Goal: Task Accomplishment & Management: Use online tool/utility

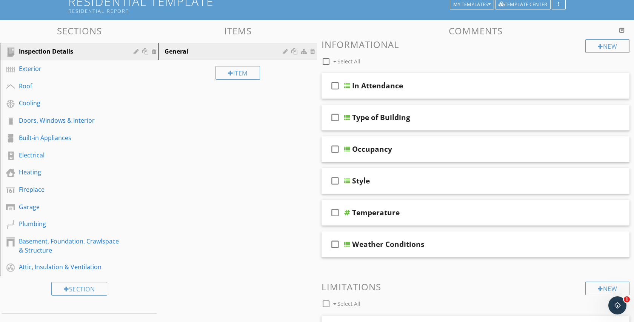
scroll to position [56, 0]
click at [41, 156] on div "Electrical" at bounding box center [71, 154] width 104 height 9
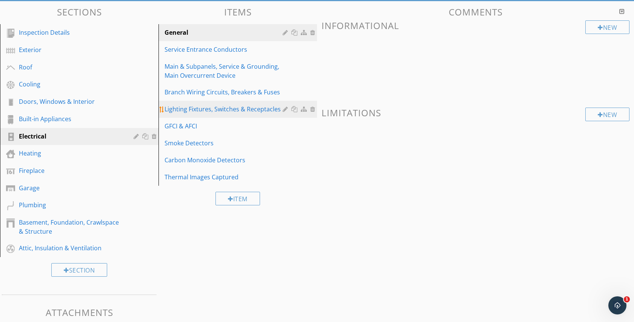
scroll to position [66, 0]
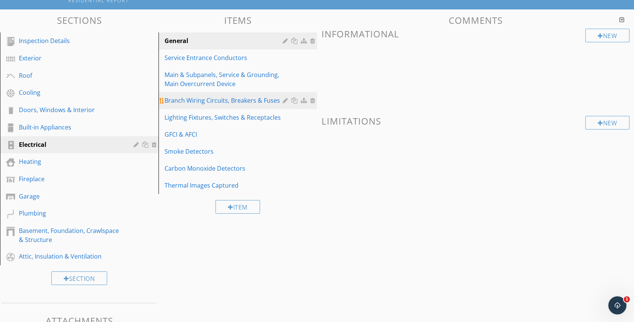
click at [248, 97] on div "Branch Wiring Circuits, Breakers & Fuses" at bounding box center [225, 100] width 120 height 9
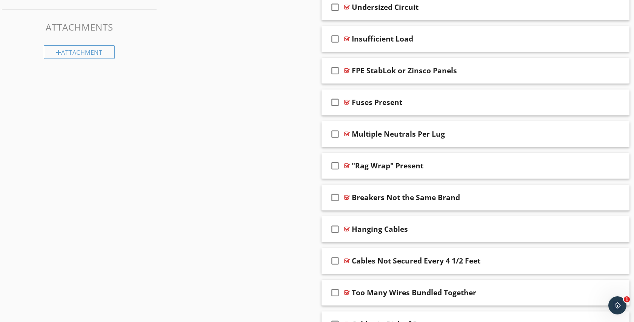
scroll to position [361, 0]
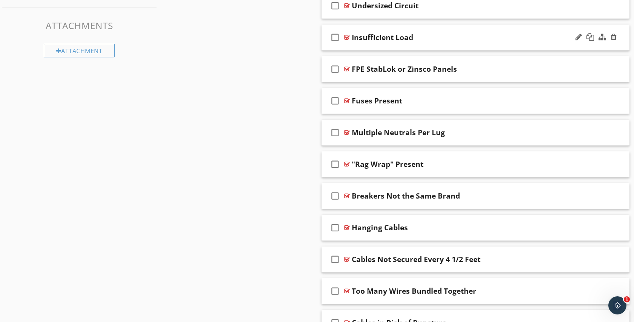
click at [467, 48] on div "check_box_outline_blank Insufficient Load" at bounding box center [476, 38] width 308 height 26
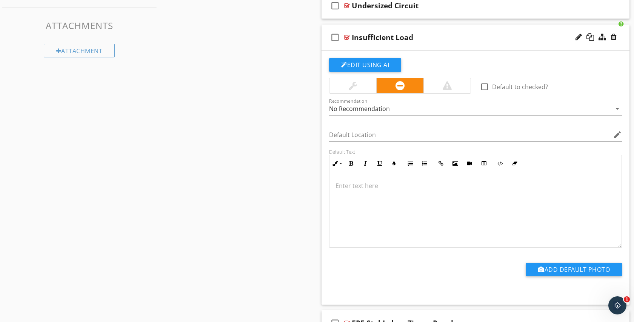
click at [465, 28] on div "check_box_outline_blank Insufficient Load" at bounding box center [476, 38] width 308 height 26
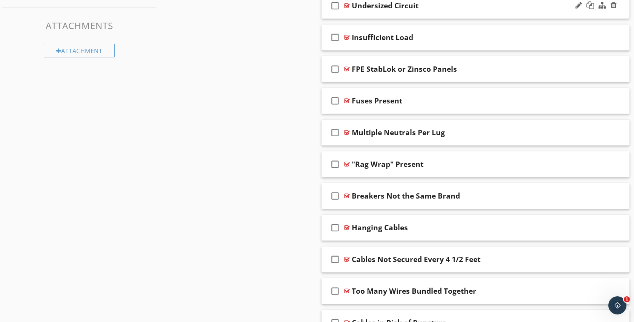
click at [467, 12] on div "check_box_outline_blank Undersized Circuit" at bounding box center [476, 6] width 308 height 26
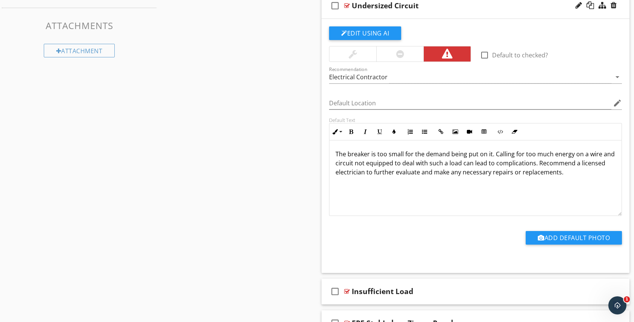
click at [459, 15] on div "check_box_outline_blank Undersized Circuit" at bounding box center [476, 6] width 308 height 26
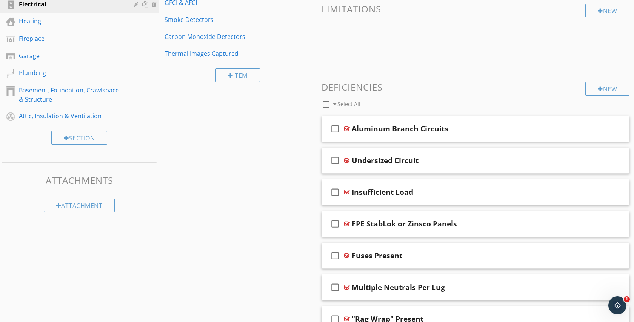
scroll to position [207, 0]
click at [608, 88] on div "New" at bounding box center [608, 88] width 44 height 14
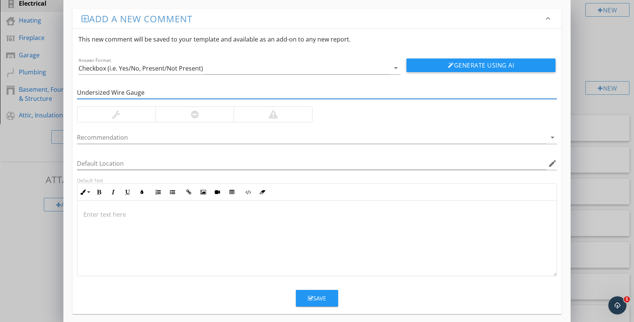
type input "Undersized Wire Gauge"
click at [219, 121] on div at bounding box center [195, 114] width 79 height 15
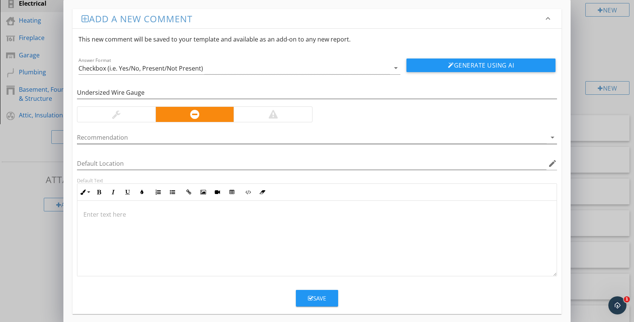
click at [207, 136] on div at bounding box center [312, 137] width 470 height 12
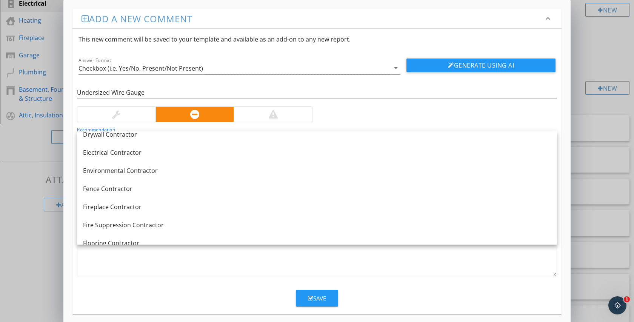
scroll to position [252, 0]
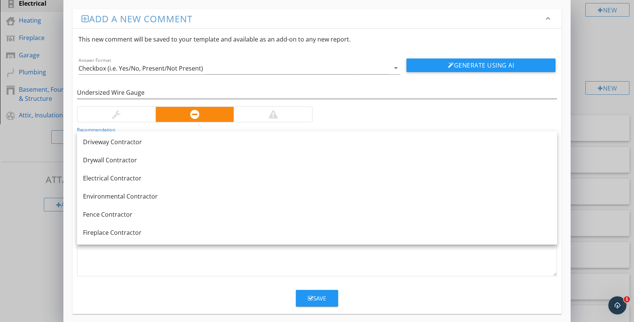
click at [195, 187] on link "Electrical Contractor" at bounding box center [317, 178] width 480 height 18
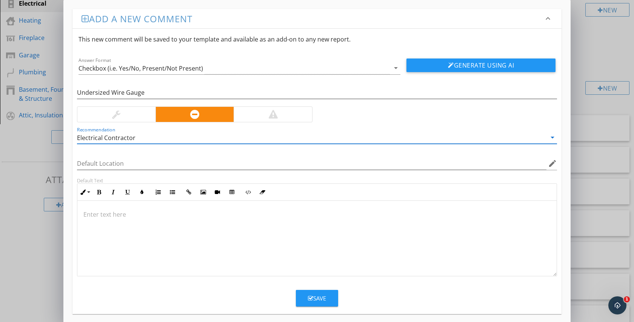
click at [191, 213] on p at bounding box center [316, 214] width 467 height 9
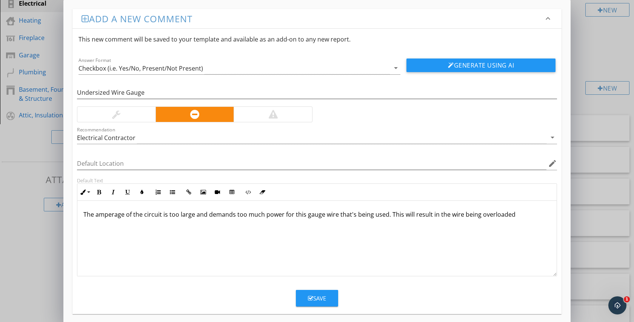
click at [119, 217] on p "The amperage of the circuit is too large and demands too much power for this ga…" at bounding box center [316, 214] width 467 height 9
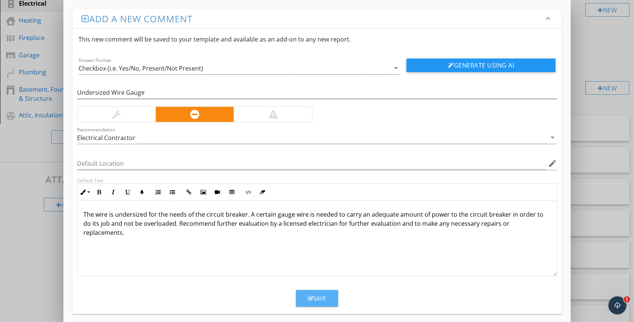
click at [310, 304] on button "Save" at bounding box center [317, 298] width 42 height 17
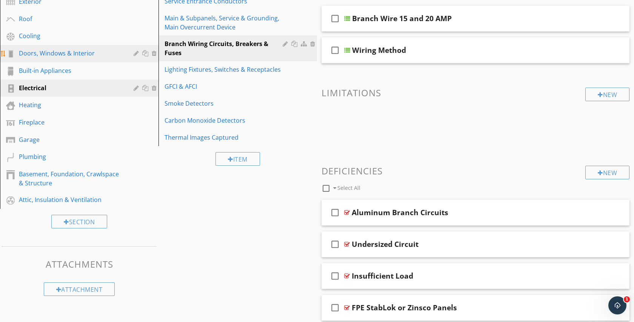
click at [74, 39] on div "Cooling" at bounding box center [71, 35] width 104 height 9
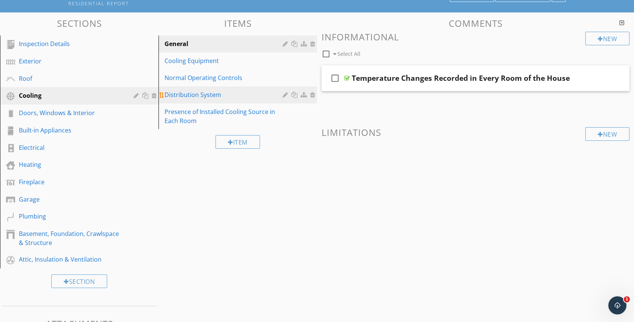
scroll to position [61, 0]
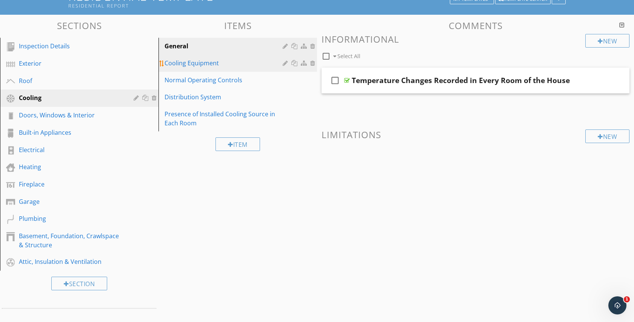
click at [212, 65] on div "Cooling Equipment" at bounding box center [225, 63] width 120 height 9
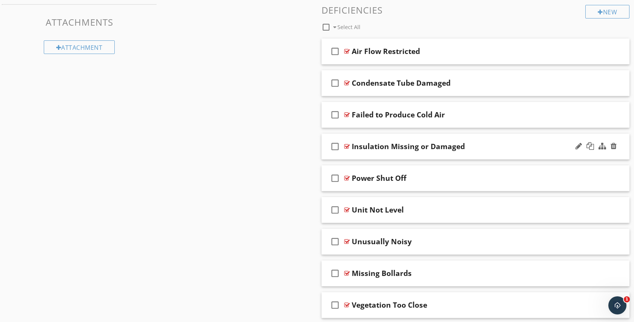
scroll to position [362, 0]
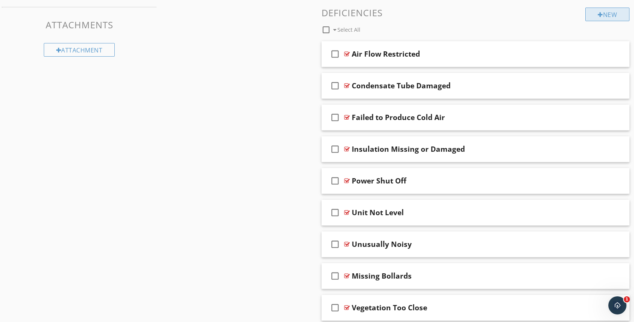
click at [619, 18] on div "New" at bounding box center [608, 15] width 44 height 14
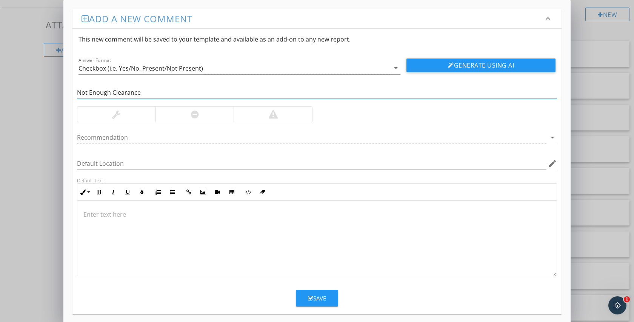
type input "Not Enough Clearance"
click at [209, 115] on div at bounding box center [195, 114] width 79 height 15
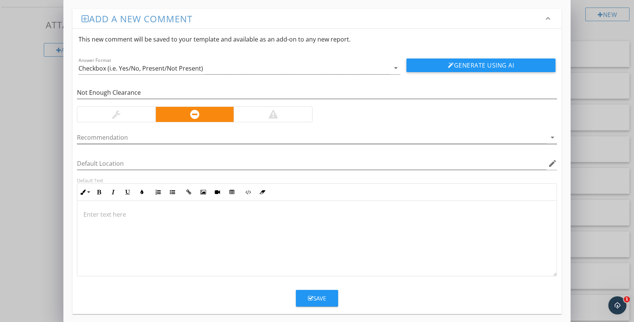
click at [193, 137] on div at bounding box center [312, 137] width 470 height 12
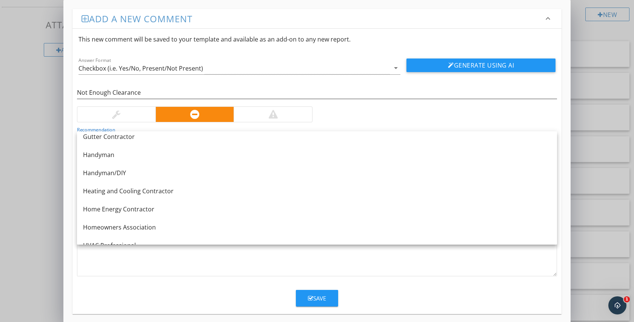
scroll to position [499, 0]
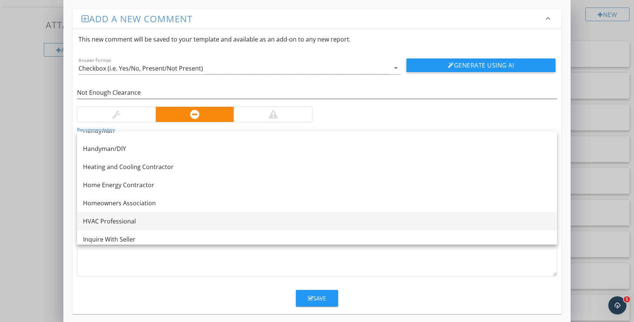
click at [152, 223] on div "HVAC Professional" at bounding box center [317, 221] width 468 height 9
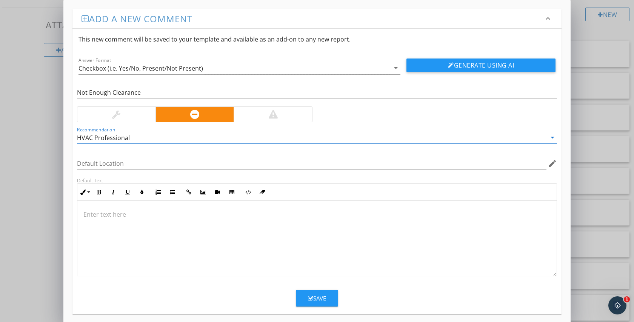
click at [144, 255] on div at bounding box center [316, 239] width 479 height 76
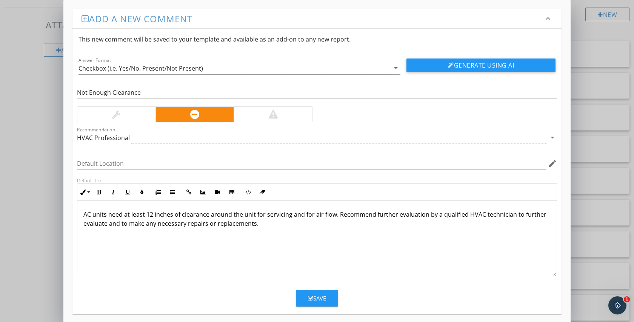
click at [339, 297] on div "Save" at bounding box center [316, 295] width 489 height 23
click at [334, 297] on button "Save" at bounding box center [317, 298] width 42 height 17
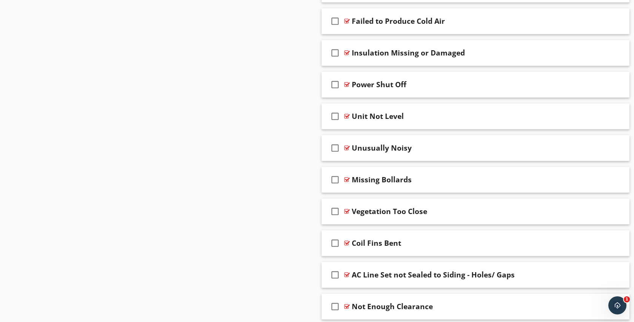
scroll to position [488, 0]
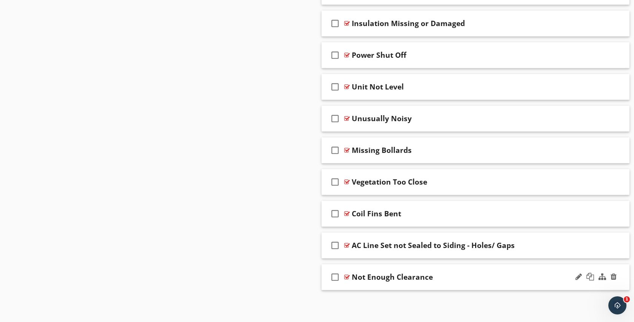
click at [438, 271] on div "check_box_outline_blank Not Enough Clearance" at bounding box center [476, 277] width 308 height 26
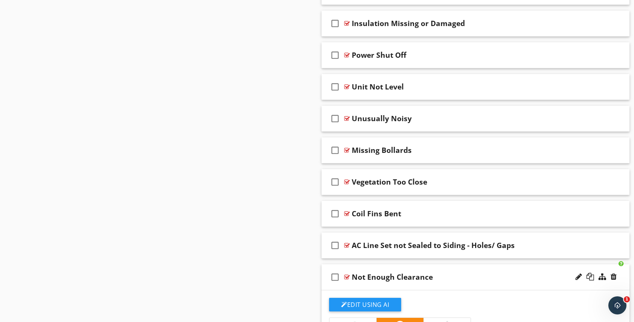
click at [575, 279] on div at bounding box center [596, 277] width 44 height 18
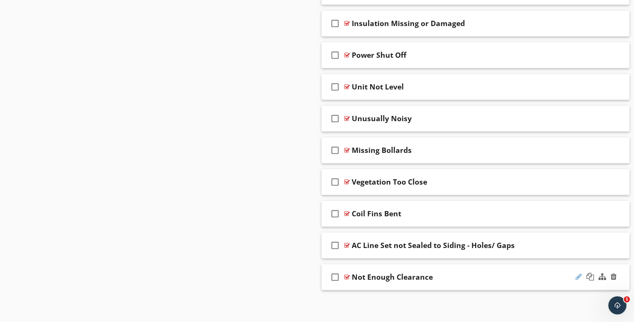
click at [579, 279] on div at bounding box center [579, 277] width 6 height 8
click at [481, 278] on input "Not Enough Clearance" at bounding box center [462, 278] width 220 height 12
type input "Not Enough Clearance - Sides"
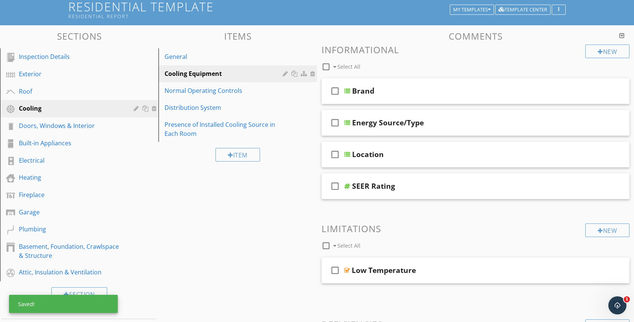
scroll to position [0, 0]
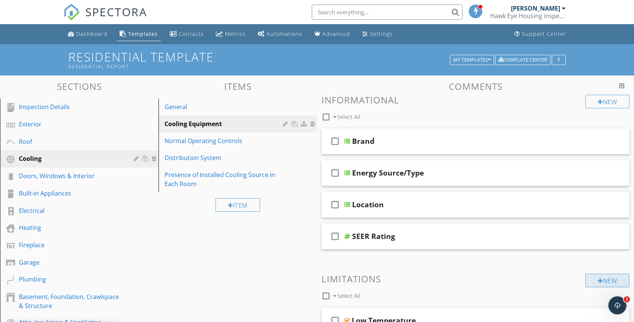
click at [587, 287] on div "New" at bounding box center [608, 281] width 44 height 14
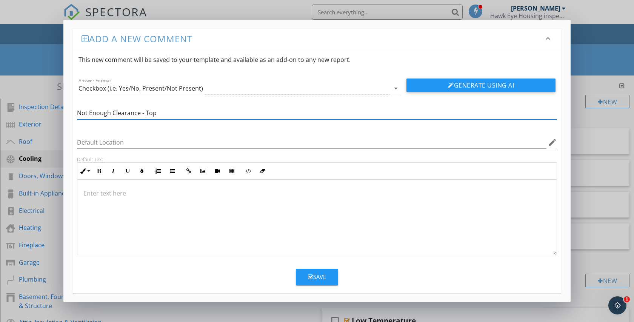
type input "Not Enough Clearance - Top"
click at [444, 148] on input "Default Location" at bounding box center [312, 142] width 470 height 12
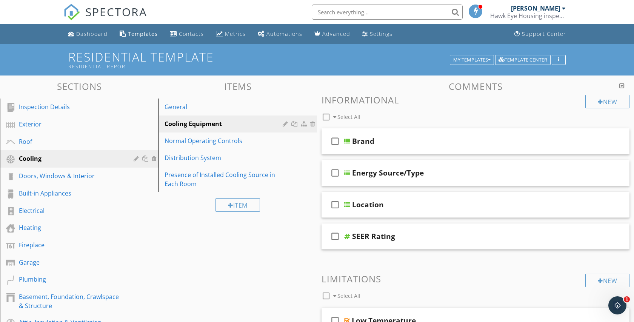
click at [578, 176] on div at bounding box center [317, 161] width 634 height 322
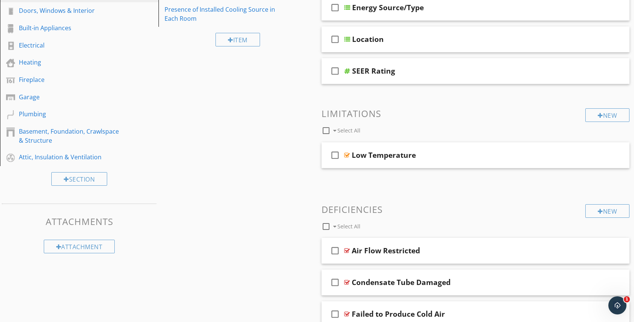
scroll to position [181, 0]
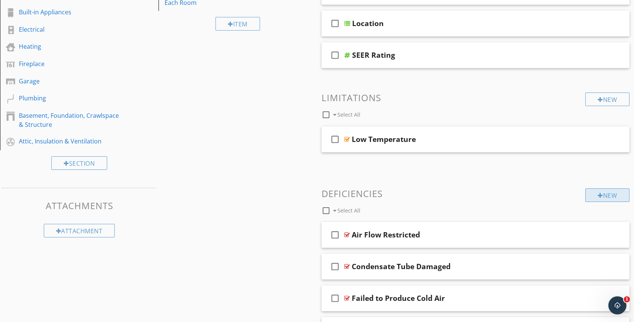
click at [626, 194] on div "New" at bounding box center [608, 195] width 44 height 14
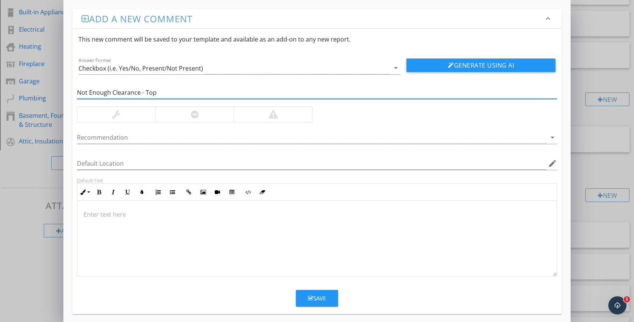
type input "Not Enough Clearance - Top"
click at [217, 110] on div at bounding box center [195, 114] width 79 height 15
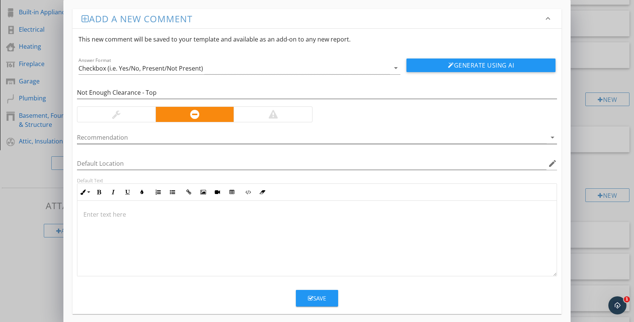
click at [191, 137] on div at bounding box center [312, 137] width 470 height 12
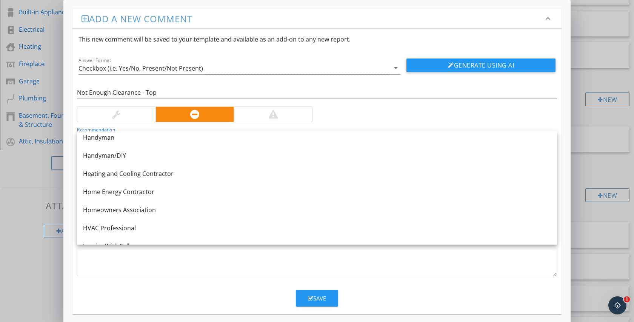
scroll to position [505, 0]
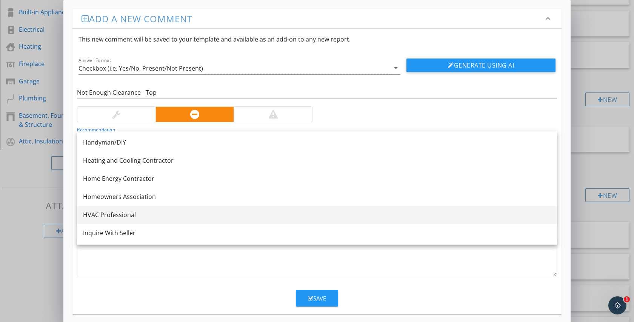
click at [158, 214] on div "HVAC Professional" at bounding box center [317, 214] width 468 height 9
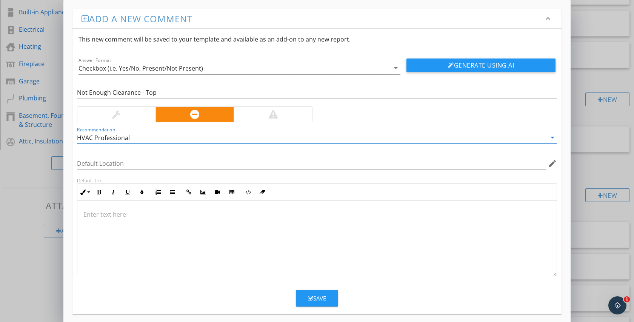
click at [157, 237] on div at bounding box center [316, 239] width 479 height 76
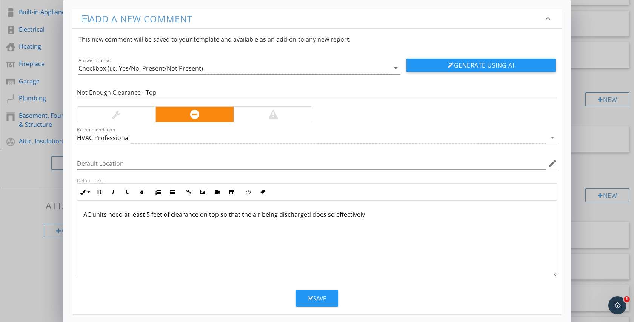
click at [310, 216] on p "AC units need at least 5 feet of clearance on top so that the air being dischar…" at bounding box center [316, 214] width 467 height 9
click at [358, 213] on p "AC units need at least 5 feet of clearance on top so that the air being dischar…" at bounding box center [316, 214] width 467 height 9
click at [419, 221] on div "AC units need at least 5 feet of clearance on top so that the air being dischar…" at bounding box center [316, 239] width 479 height 76
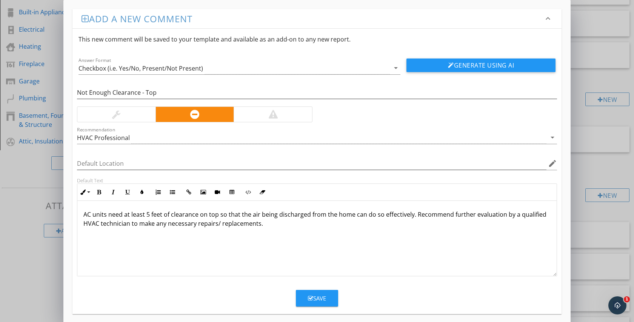
click at [341, 302] on div "Save" at bounding box center [316, 295] width 489 height 23
click at [322, 302] on button "Save" at bounding box center [317, 298] width 42 height 17
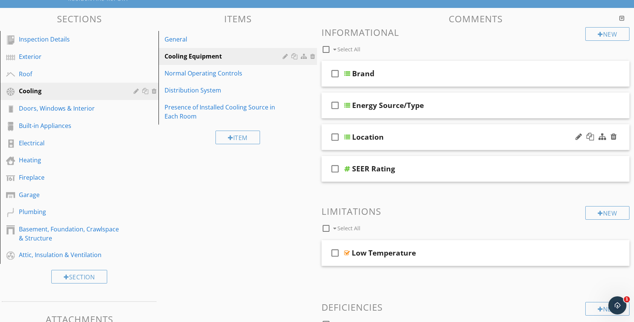
scroll to position [73, 0]
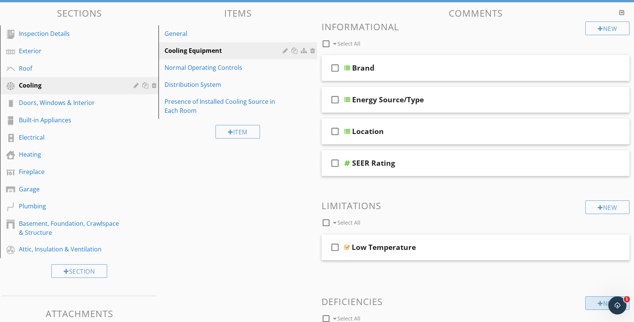
click at [599, 304] on div at bounding box center [600, 304] width 5 height 6
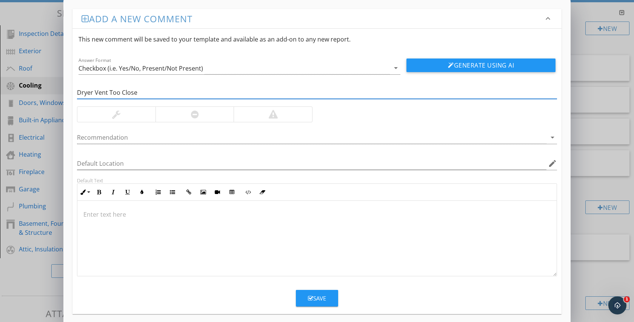
type input "Dryer Vent Too Close"
click at [217, 120] on div at bounding box center [195, 114] width 79 height 15
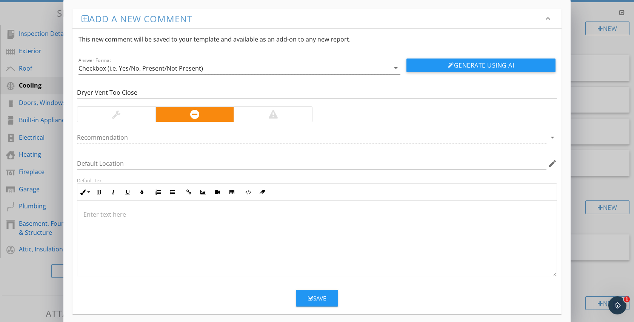
click at [200, 141] on div at bounding box center [312, 137] width 470 height 12
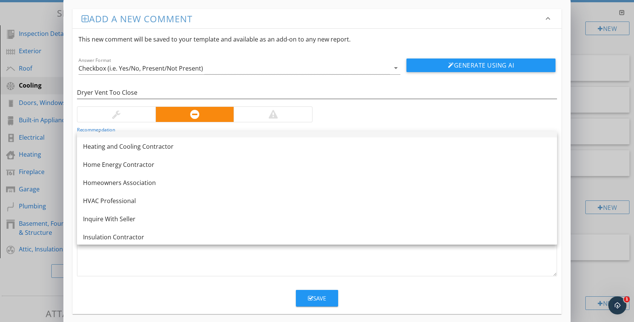
scroll to position [526, 0]
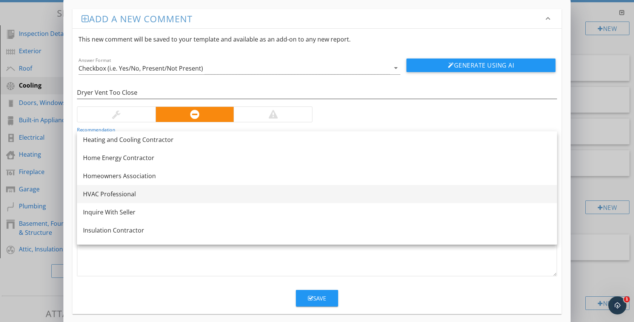
click at [176, 193] on div "HVAC Professional" at bounding box center [317, 194] width 468 height 9
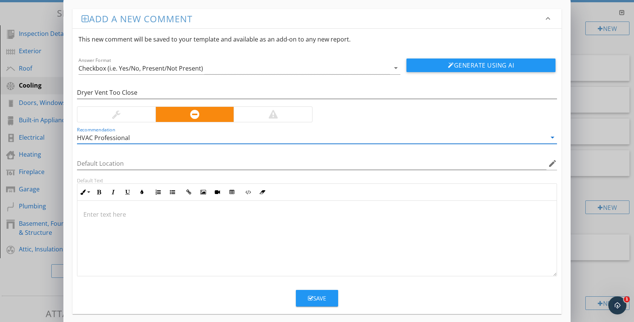
click at [161, 241] on div at bounding box center [316, 239] width 479 height 76
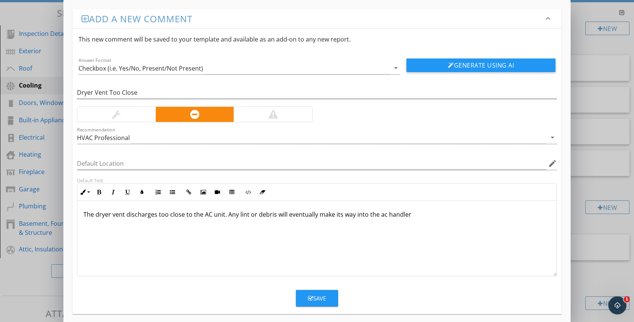
click at [383, 217] on p "The dryer vent discharges too close to the AC unit. Any lint or debris will eve…" at bounding box center [316, 214] width 467 height 9
click at [452, 208] on div "The dryer vent discharges too close to the AC unit. Any lint or debris will eve…" at bounding box center [316, 239] width 479 height 76
click at [448, 215] on p "The dryer vent discharges too close to the AC unit. Any lint or debris will eve…" at bounding box center [316, 214] width 467 height 9
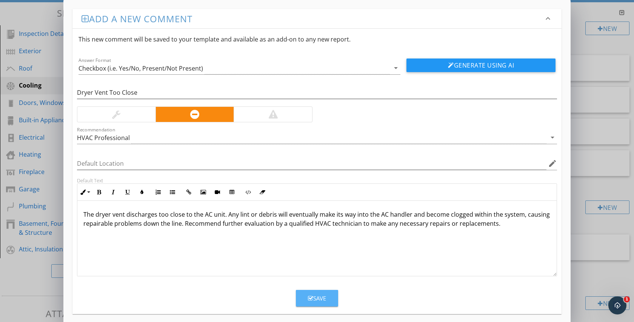
click at [327, 296] on button "Save" at bounding box center [317, 298] width 42 height 17
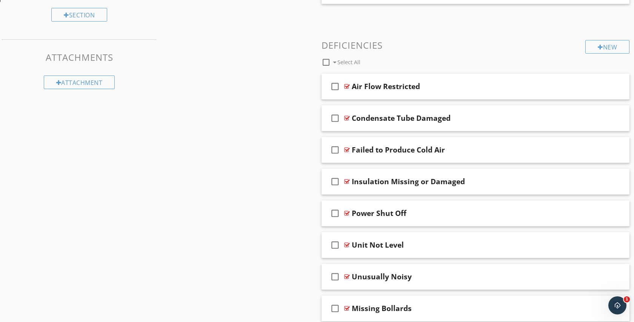
scroll to position [326, 0]
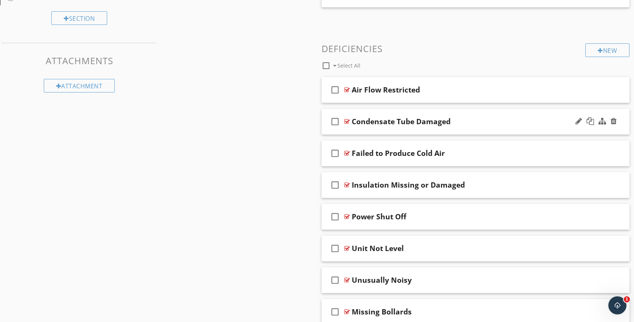
click at [377, 130] on div "check_box_outline_blank Condensate Tube Damaged" at bounding box center [476, 122] width 308 height 26
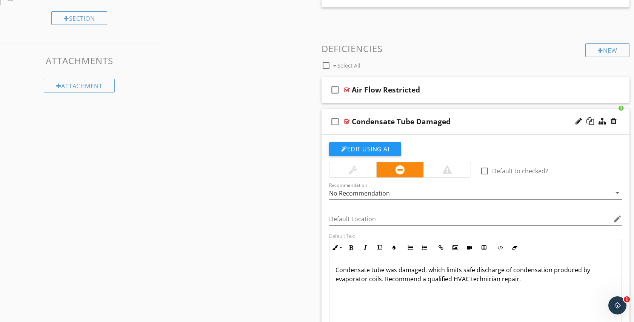
click at [377, 130] on div "check_box_outline_blank Condensate Tube Damaged" at bounding box center [476, 122] width 308 height 26
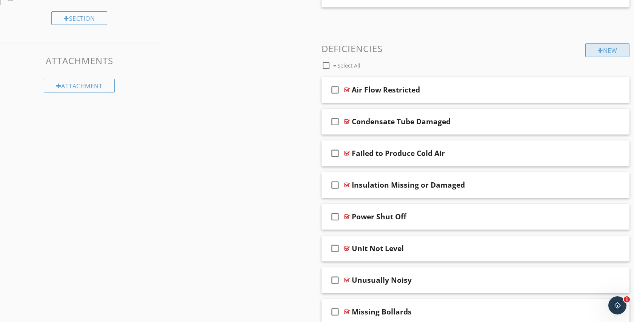
click at [611, 49] on div "New" at bounding box center [608, 50] width 44 height 14
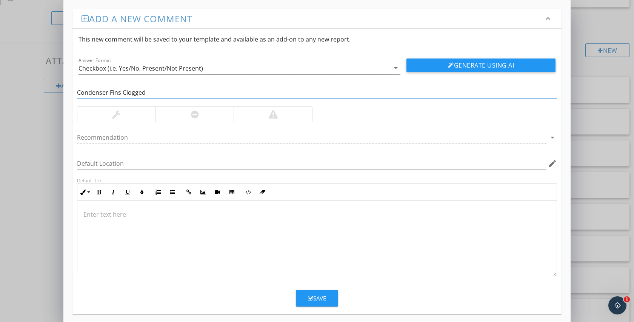
type input "Condenser Fins Clogged"
click at [225, 112] on div at bounding box center [195, 114] width 79 height 15
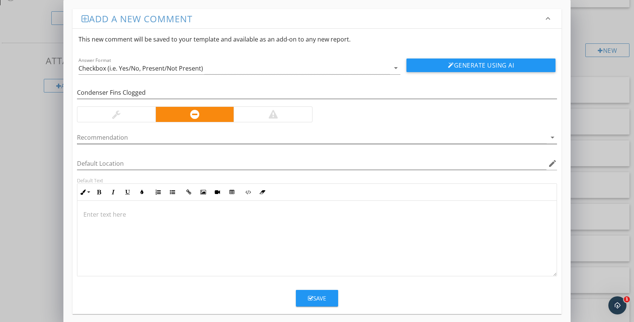
click at [221, 140] on div at bounding box center [312, 137] width 470 height 12
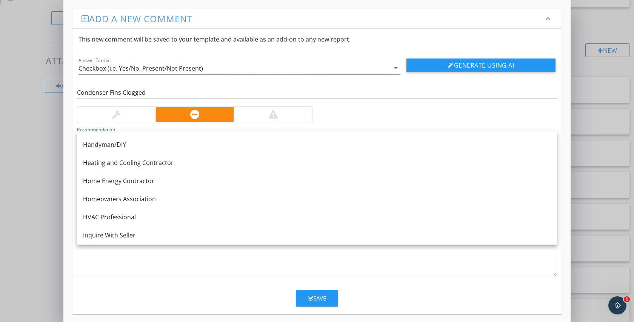
scroll to position [516, 0]
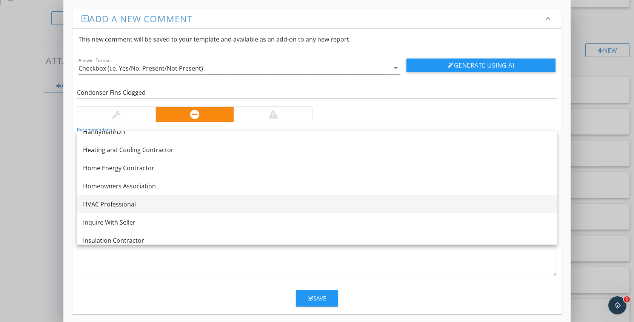
click at [197, 200] on div "HVAC Professional" at bounding box center [317, 204] width 468 height 9
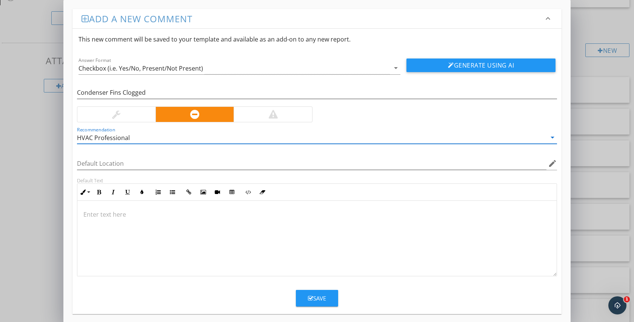
click at [116, 209] on div at bounding box center [316, 239] width 479 height 76
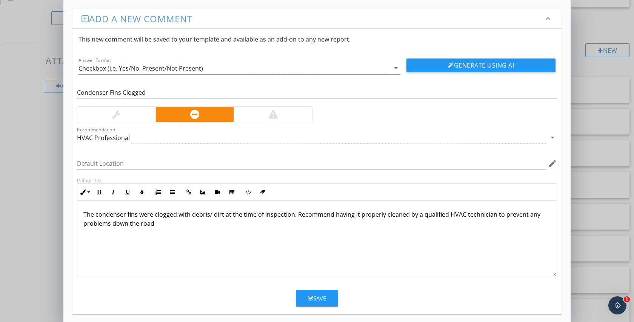
click at [113, 222] on p "The condenser fins were clogged with debris/ dirt at the time of inspection. Re…" at bounding box center [316, 219] width 467 height 18
click at [203, 224] on p "The condenser fins were clogged with debris/ dirt at the time of inspection. Re…" at bounding box center [316, 219] width 467 height 18
click at [139, 224] on p "The condenser fins were clogged with debris/ dirt at the time of inspection. Re…" at bounding box center [316, 219] width 467 height 18
click at [291, 231] on div "The condenser fins were clogged with debris/ dirt at the time of inspection. Re…" at bounding box center [316, 239] width 479 height 76
click at [311, 299] on icon "button" at bounding box center [310, 299] width 5 height 6
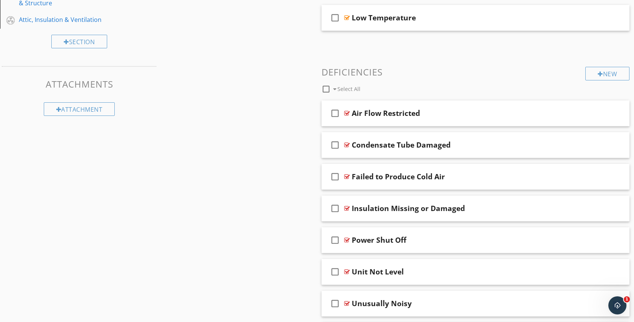
scroll to position [302, 0]
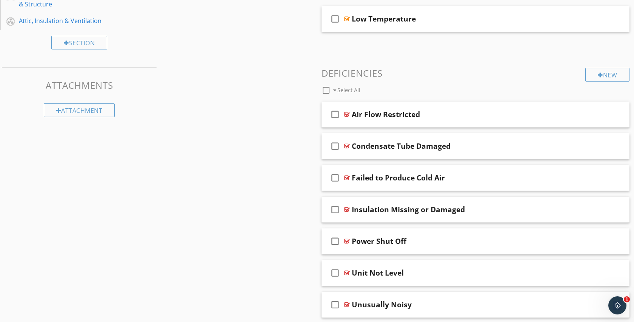
click at [609, 63] on div "New Informational check_box_outline_blank Select All check_box_outline_blank Br…" at bounding box center [476, 182] width 308 height 779
click at [602, 77] on div "New" at bounding box center [608, 75] width 44 height 14
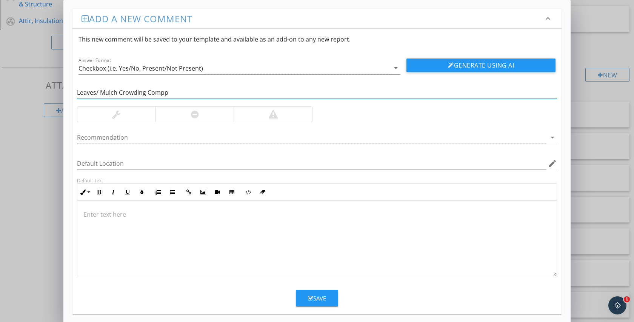
click at [181, 91] on input "Leaves/ Mulch Crowding Compp" at bounding box center [317, 92] width 480 height 12
type input "Leaves/ Mulch Crowding Unit"
click at [191, 117] on div at bounding box center [195, 114] width 8 height 9
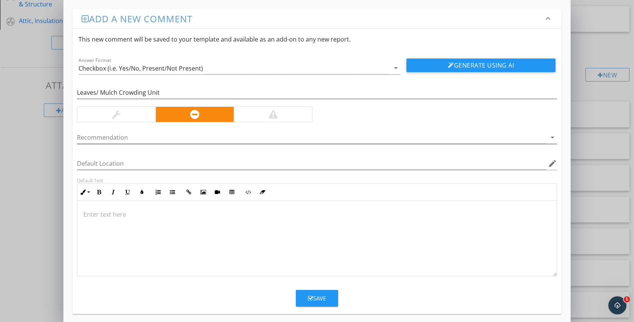
click at [179, 131] on div at bounding box center [312, 137] width 470 height 12
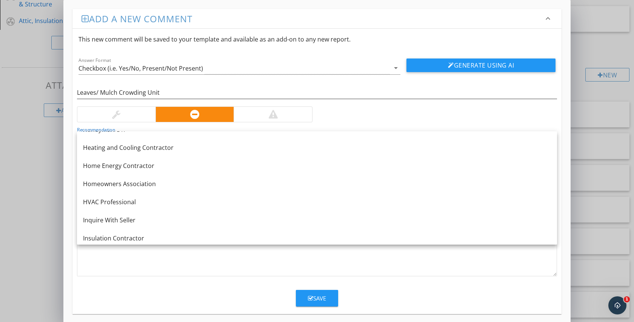
scroll to position [523, 0]
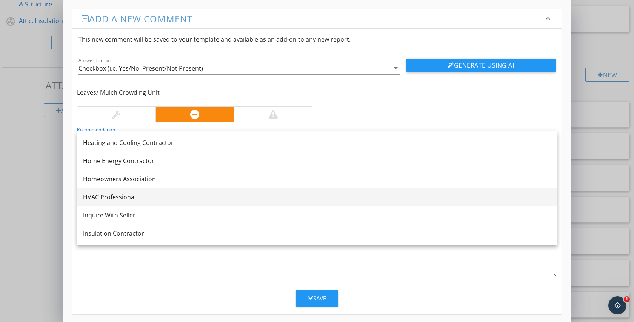
click at [159, 195] on div "HVAC Professional" at bounding box center [317, 197] width 468 height 9
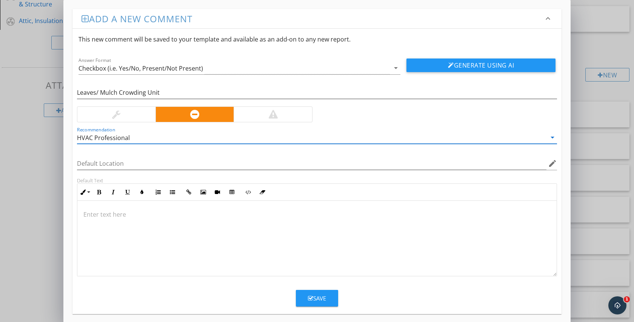
click at [146, 231] on div at bounding box center [316, 239] width 479 height 76
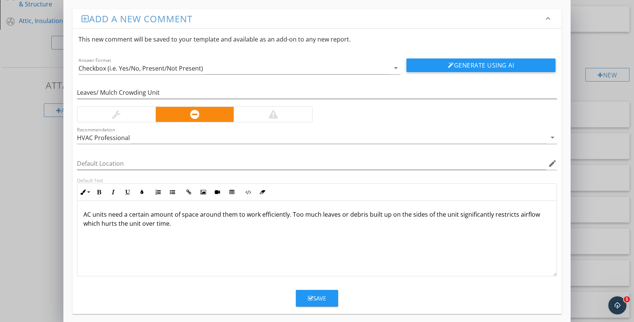
click at [251, 227] on p "AC units need a certain amount of space around them to work efficiently. Too mu…" at bounding box center [316, 219] width 467 height 18
click at [311, 213] on p "AC units need a certain amount of space around them to work efficiently. Too mu…" at bounding box center [316, 219] width 467 height 18
click at [219, 221] on p "AC units need a certain amount of space around them to work efficiently. Too ma…" at bounding box center [316, 219] width 467 height 18
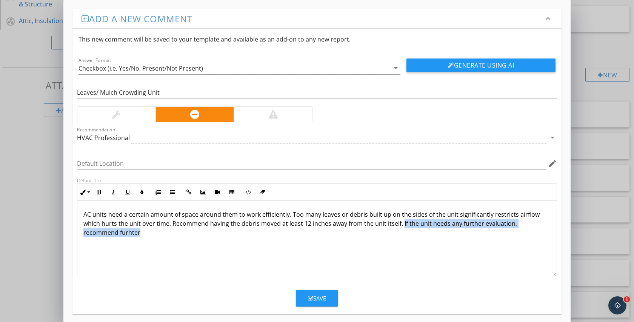
drag, startPoint x: 406, startPoint y: 232, endPoint x: 401, endPoint y: 226, distance: 7.8
click at [401, 226] on p "AC units need a certain amount of space around them to work efficiently. Too ma…" at bounding box center [316, 223] width 467 height 27
click at [266, 139] on div "HVAC Professional" at bounding box center [312, 137] width 470 height 12
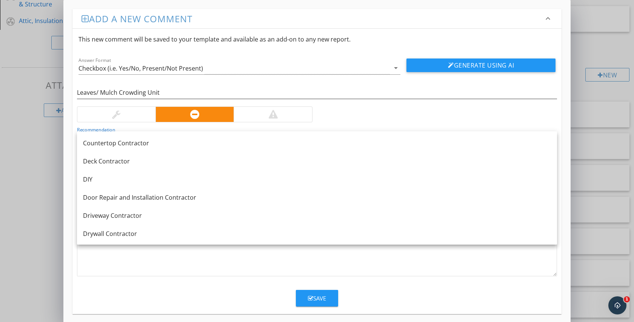
scroll to position [180, 0]
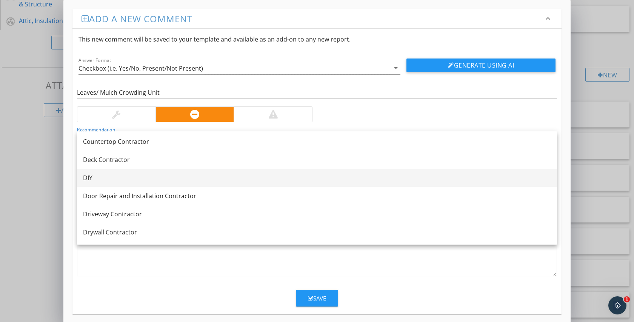
click at [220, 180] on div "DIY" at bounding box center [317, 177] width 468 height 9
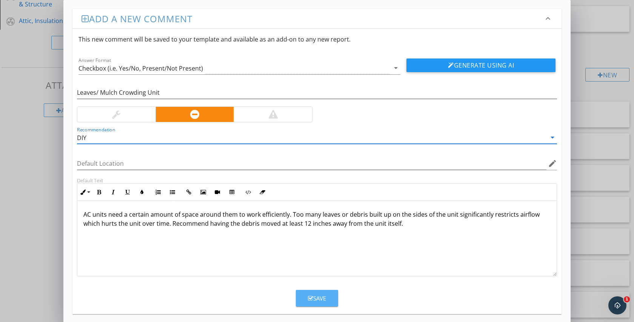
click at [321, 292] on button "Save" at bounding box center [317, 298] width 42 height 17
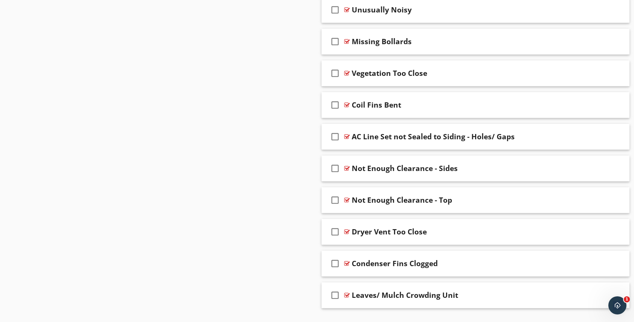
scroll to position [596, 0]
click at [361, 99] on div "check_box_outline_blank Coil Fins Bent" at bounding box center [476, 105] width 308 height 26
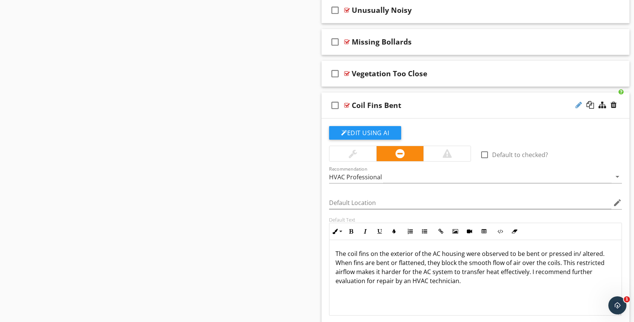
click at [581, 105] on div at bounding box center [579, 105] width 6 height 8
type input "Coil Fins Bent/ Damaged"
click at [257, 110] on div "Sections Inspection Details Exterior Roof Cooling Doors, Windows & Interior Bui…" at bounding box center [317, 33] width 634 height 1108
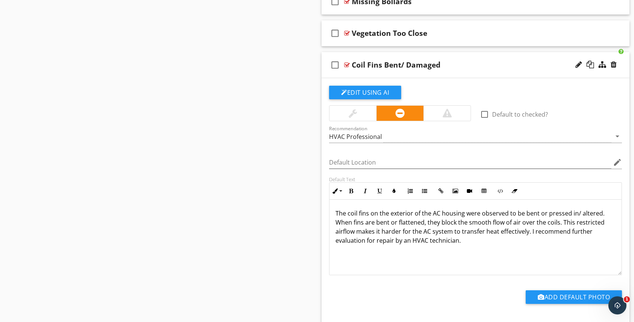
scroll to position [661, 0]
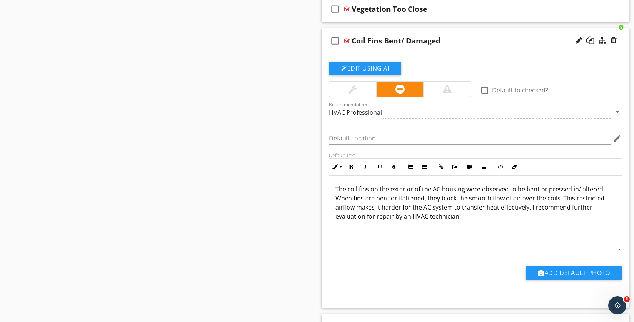
click at [530, 209] on p "The coil fins on the exterior of the AC housing were observed to be bent or pre…" at bounding box center [476, 203] width 280 height 36
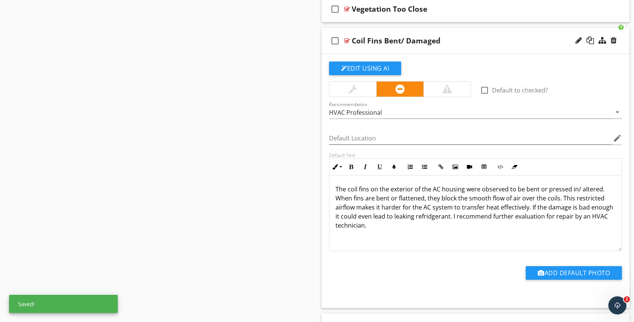
click at [440, 216] on p "The coil fins on the exterior of the AC housing were observed to be bent or pre…" at bounding box center [476, 207] width 280 height 45
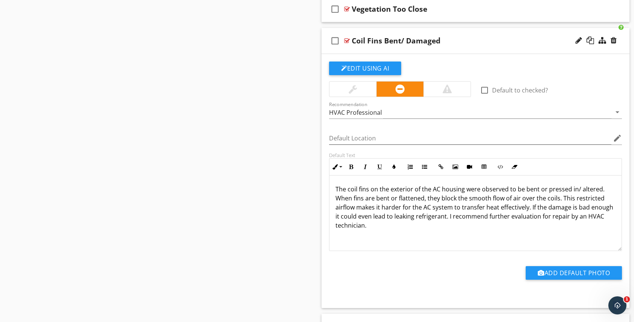
click at [353, 29] on div "check_box_outline_blank Coil Fins Bent/ Damaged" at bounding box center [476, 41] width 308 height 26
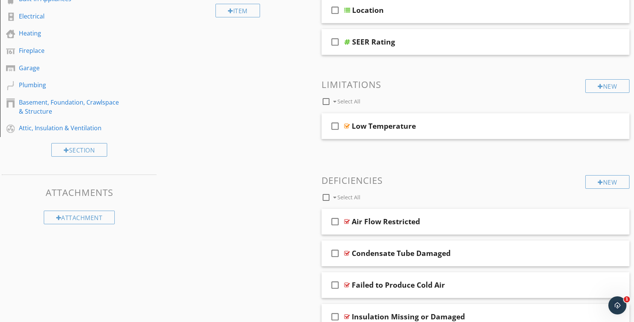
scroll to position [210, 0]
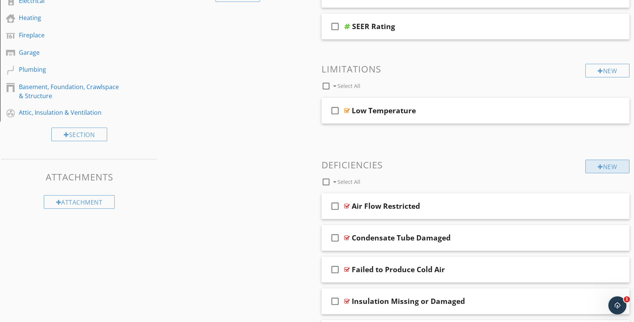
click at [590, 166] on div "New" at bounding box center [608, 167] width 44 height 14
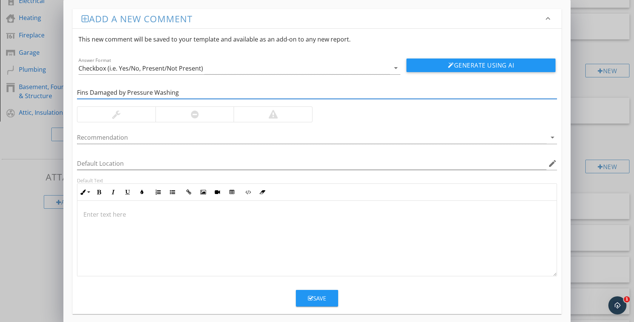
type input "Fins Damaged by Pressure Washing"
click at [223, 113] on div at bounding box center [195, 114] width 79 height 15
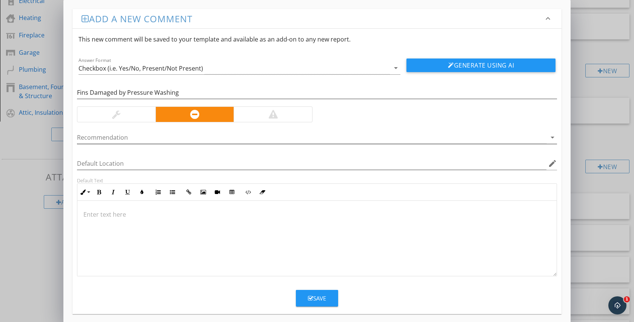
click at [206, 143] on div at bounding box center [312, 137] width 470 height 12
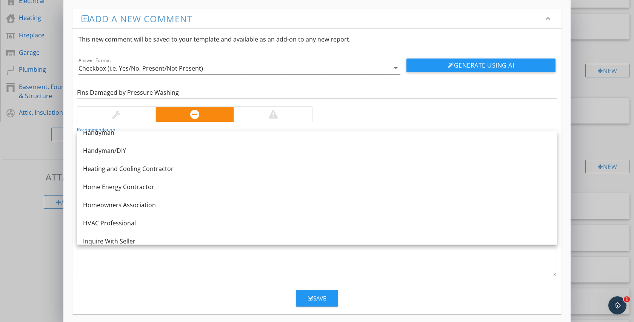
scroll to position [503, 0]
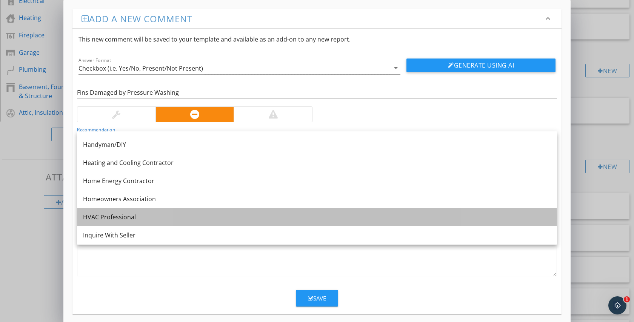
click at [175, 213] on div "HVAC Professional" at bounding box center [317, 217] width 468 height 9
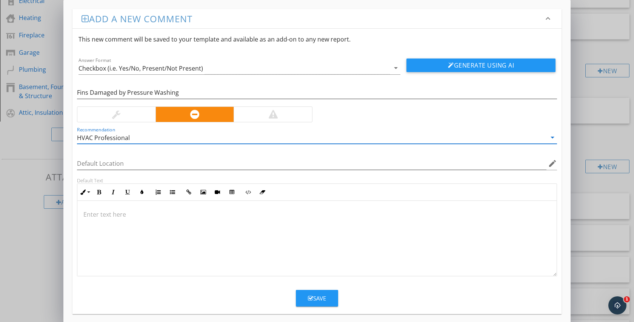
click at [170, 228] on div at bounding box center [316, 239] width 479 height 76
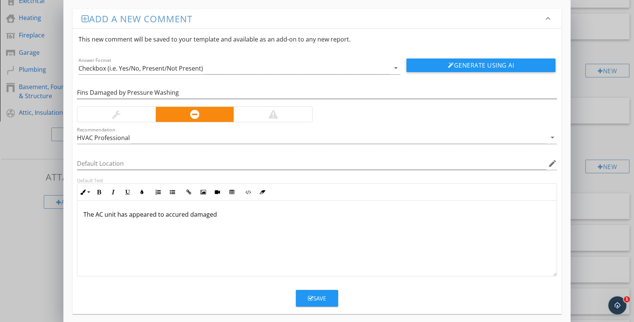
click at [174, 216] on p "The AC unit has appeared to accured damaged" at bounding box center [316, 214] width 467 height 9
click at [236, 219] on div "The AC unit has appeared to accrued damaged" at bounding box center [316, 239] width 479 height 76
click at [166, 216] on p "The AC unit has appeared to accrued damage from pressure washing" at bounding box center [316, 214] width 467 height 9
click at [187, 213] on p "The AC unit has appeared to have accrued damage from pressure washing" at bounding box center [316, 214] width 467 height 9
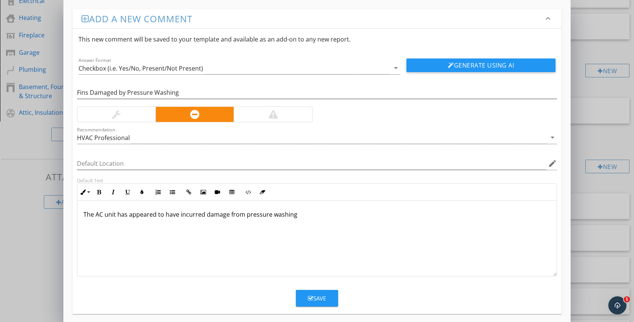
click at [301, 218] on p "The AC unit has appeared to have incurred damage from pressure washing" at bounding box center [316, 214] width 467 height 9
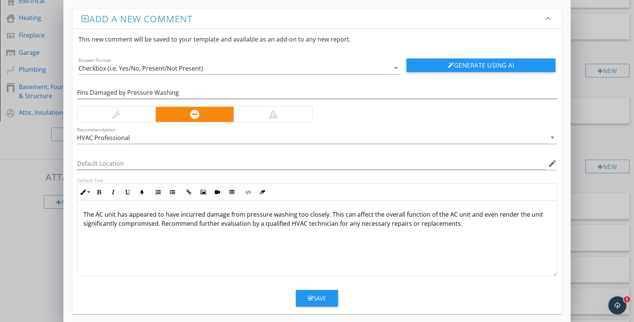
click at [319, 296] on div "Save" at bounding box center [317, 298] width 18 height 9
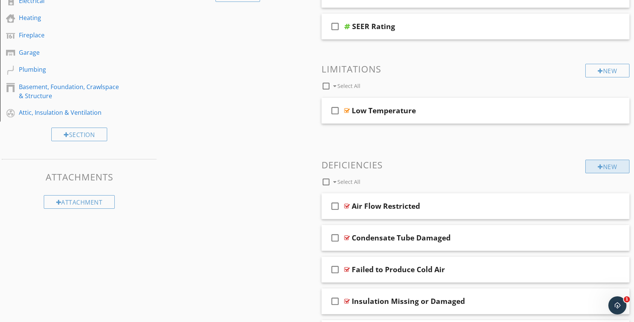
click at [588, 170] on div "New" at bounding box center [608, 167] width 44 height 14
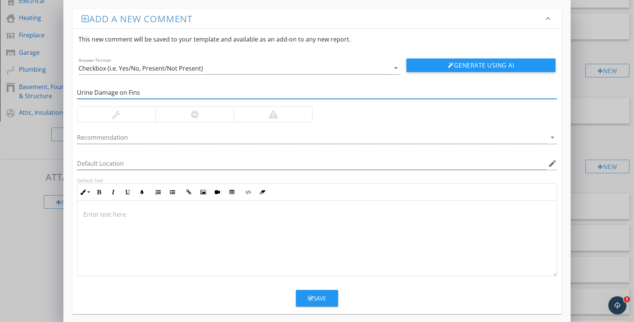
type input "Urine Damage on Fins"
click at [219, 118] on div at bounding box center [195, 114] width 79 height 15
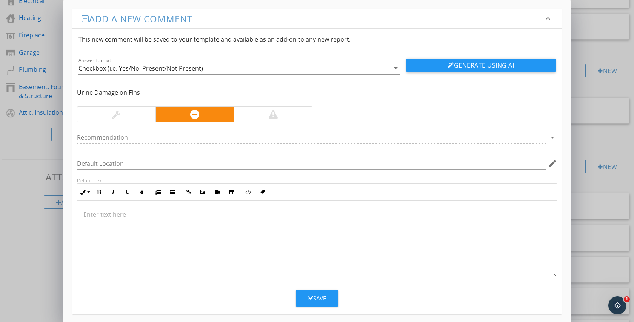
click at [208, 138] on div at bounding box center [312, 137] width 470 height 12
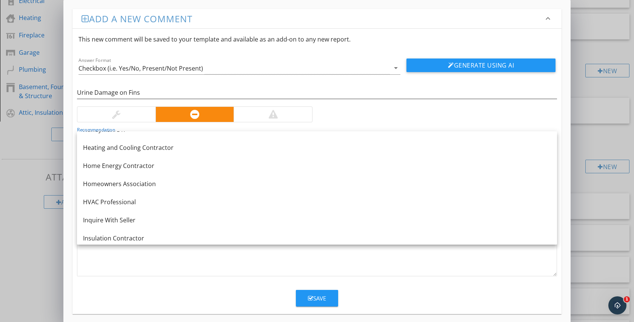
scroll to position [523, 0]
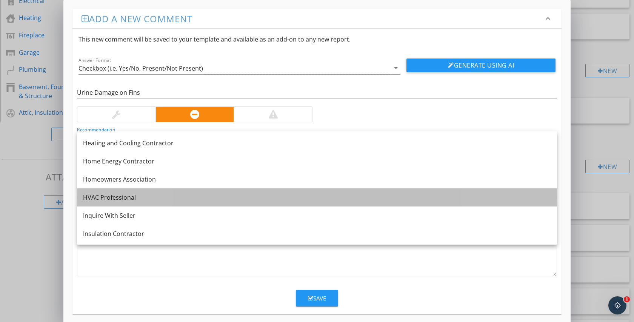
click at [188, 196] on div "HVAC Professional" at bounding box center [317, 197] width 468 height 9
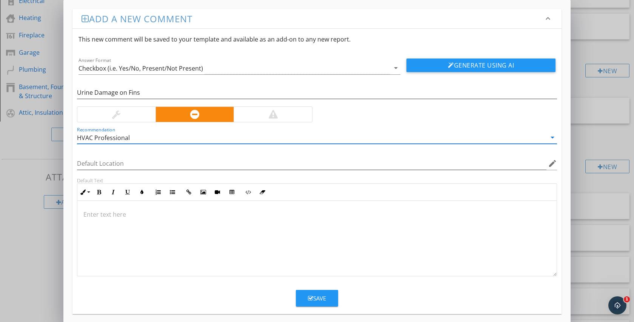
click at [182, 225] on div at bounding box center [316, 239] width 479 height 76
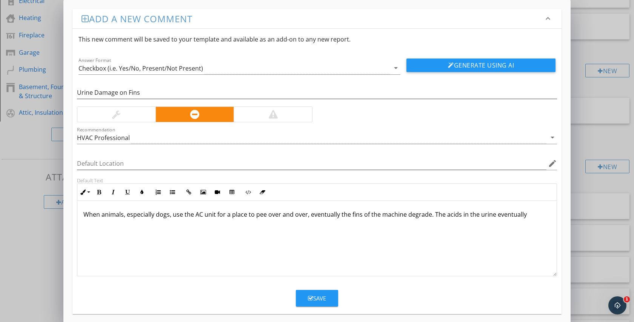
click at [214, 209] on div "When animals, especially dogs, use the AC unit for a place to pee over and over…" at bounding box center [316, 239] width 479 height 76
click at [526, 215] on p "When animals, especially dogs, use the AC unit for a place to pee over and over…" at bounding box center [316, 214] width 467 height 9
click at [338, 217] on p "When animals, especially dogs, use the AC unit for a place to pee over and over…" at bounding box center [316, 214] width 467 height 9
drag, startPoint x: 523, startPoint y: 212, endPoint x: 464, endPoint y: 216, distance: 58.6
click at [464, 216] on p "When animals, especially dogs, use the AC unit for a place to pee over and over…" at bounding box center [316, 214] width 467 height 9
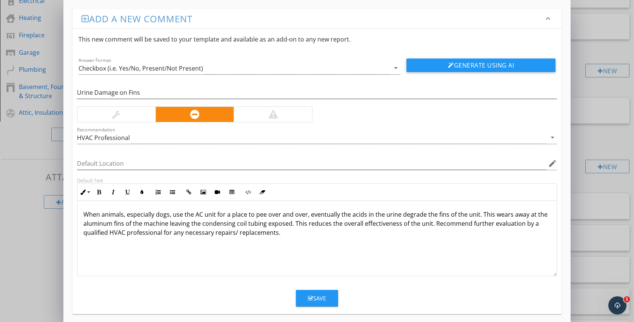
click at [311, 305] on button "Save" at bounding box center [317, 298] width 42 height 17
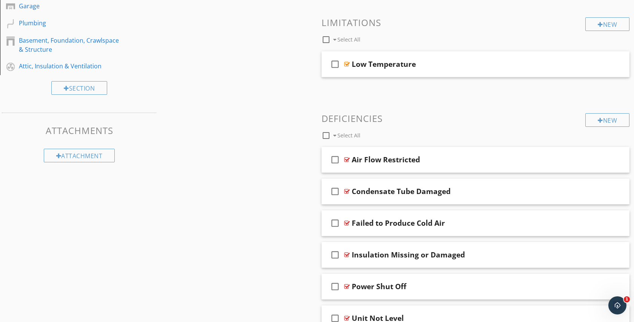
scroll to position [246, 0]
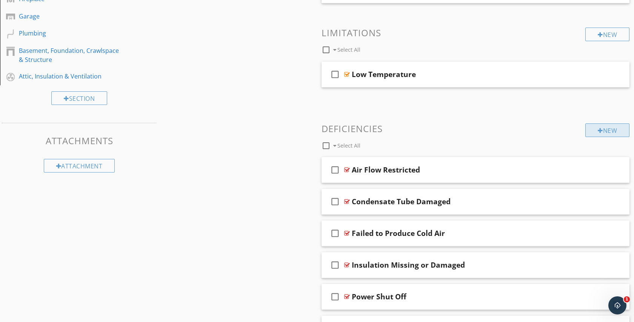
click at [603, 124] on div "New" at bounding box center [608, 130] width 44 height 14
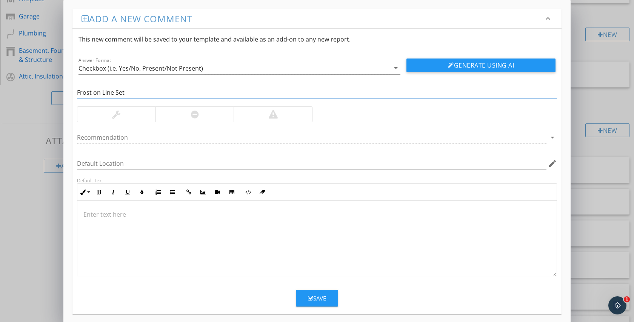
type input "Frost on Line Set"
click at [234, 111] on div at bounding box center [273, 114] width 79 height 15
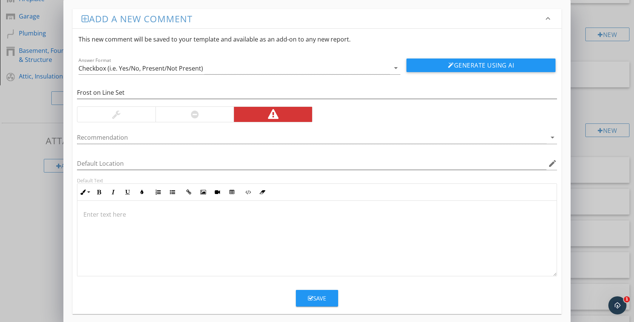
click at [228, 112] on div at bounding box center [195, 114] width 79 height 15
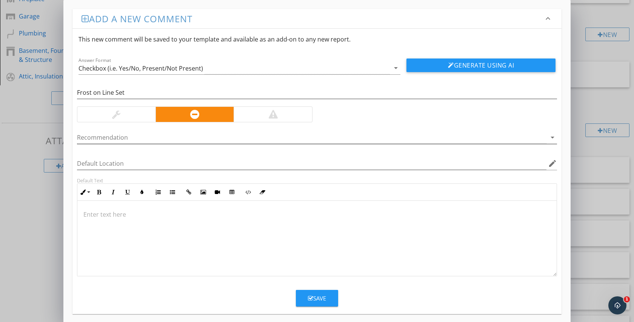
click at [223, 133] on div at bounding box center [312, 137] width 470 height 12
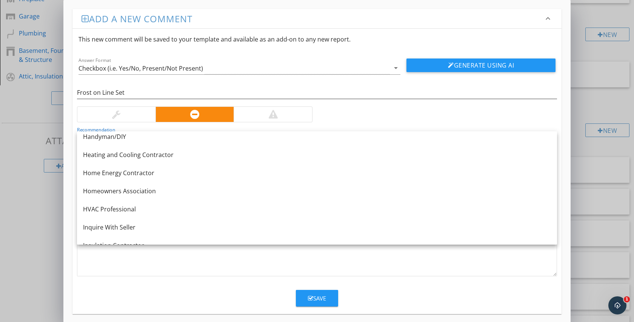
scroll to position [514, 0]
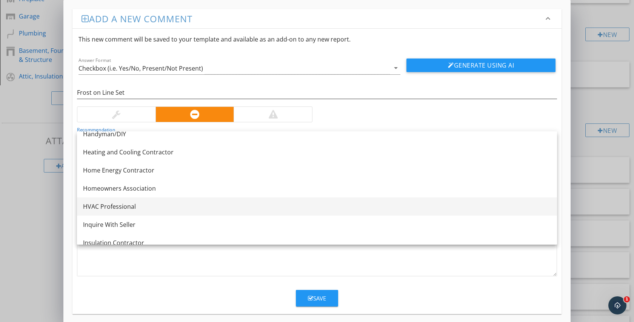
click at [148, 202] on div "HVAC Professional" at bounding box center [317, 206] width 468 height 9
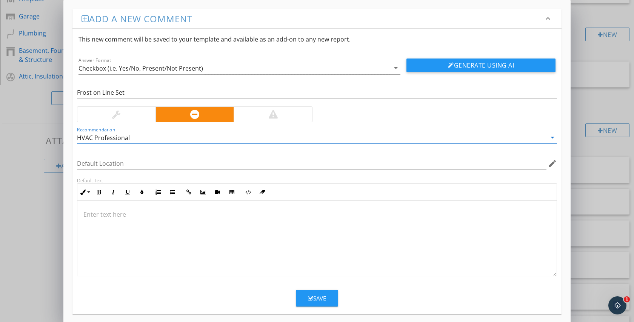
click at [139, 222] on div at bounding box center [316, 239] width 479 height 76
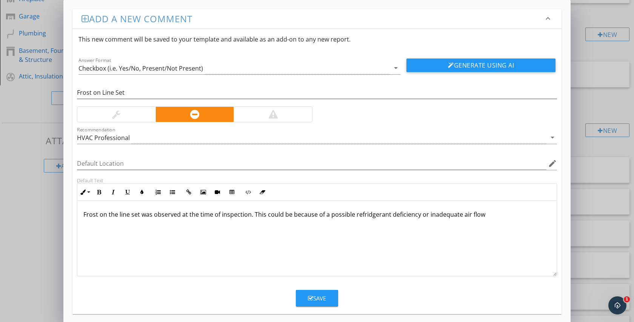
click at [368, 218] on p "Frost on the line set was observed at the time of inspection. This could be bec…" at bounding box center [316, 214] width 467 height 9
click at [502, 221] on div "Frost on the line set was observed at the time of inspection. This could be bec…" at bounding box center [316, 239] width 479 height 76
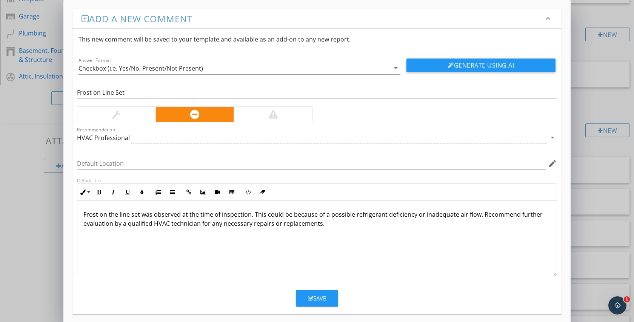
click at [412, 216] on p "Frost on the line set was observed at the time of inspection. This could be bec…" at bounding box center [316, 219] width 467 height 18
click at [329, 296] on button "Save" at bounding box center [317, 298] width 42 height 17
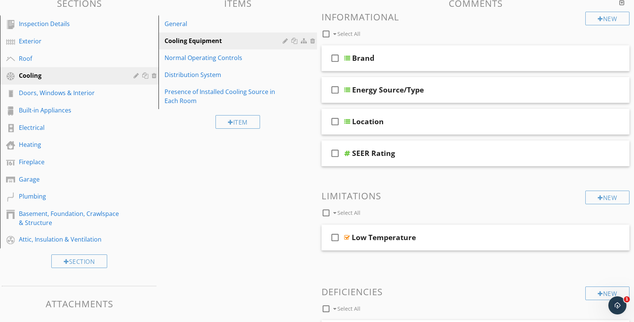
scroll to position [95, 0]
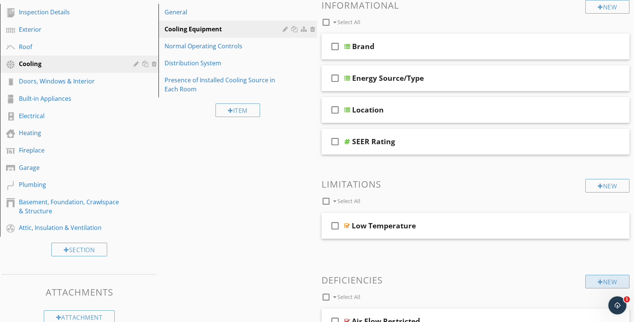
click at [591, 287] on div "New" at bounding box center [608, 282] width 44 height 14
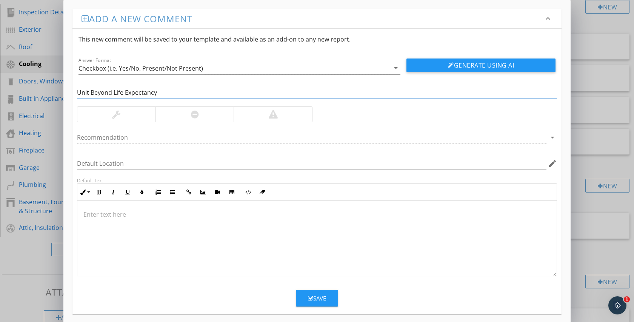
type input "Unit Beyond Life Expectancy"
click at [266, 114] on div at bounding box center [273, 114] width 79 height 15
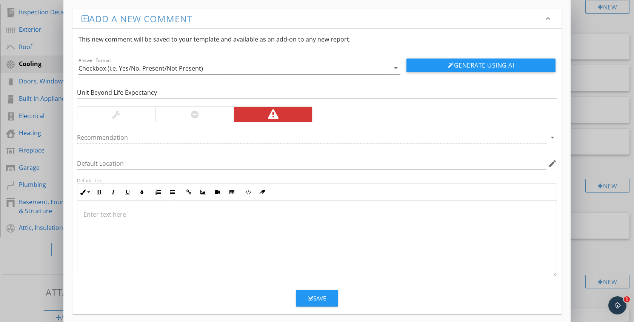
click at [249, 132] on div at bounding box center [312, 137] width 470 height 12
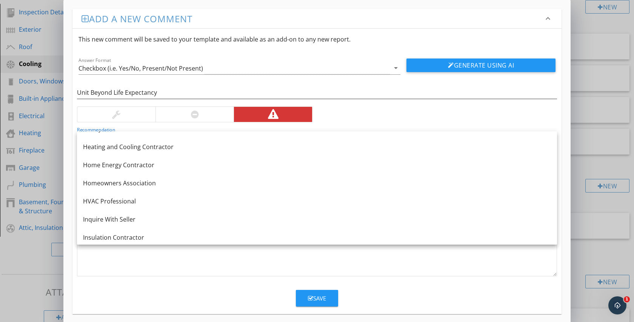
scroll to position [529, 0]
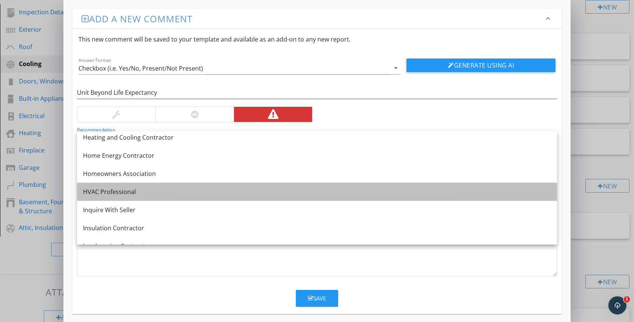
click at [202, 196] on link "HVAC Professional" at bounding box center [317, 192] width 480 height 18
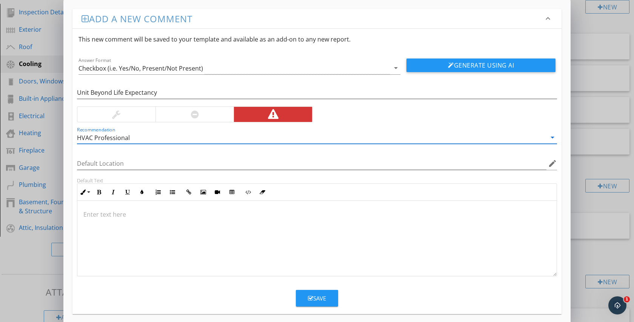
click at [182, 228] on div at bounding box center [316, 239] width 479 height 76
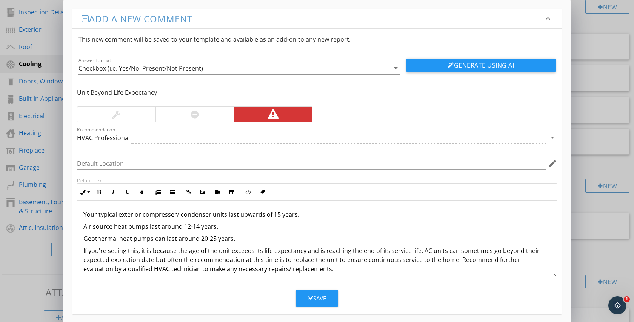
click at [168, 216] on p "Your typical exterior compresser/ condenser units last upwards of 15 years." at bounding box center [316, 214] width 467 height 9
click at [173, 216] on p "Your typical exterior compresser/ condenser units last upwards of 15 years." at bounding box center [316, 214] width 467 height 9
click at [225, 247] on p "If you're seeing this, it is because the age of the unit exceeds its life expec…" at bounding box center [316, 259] width 467 height 27
click at [315, 303] on button "Save" at bounding box center [317, 298] width 42 height 17
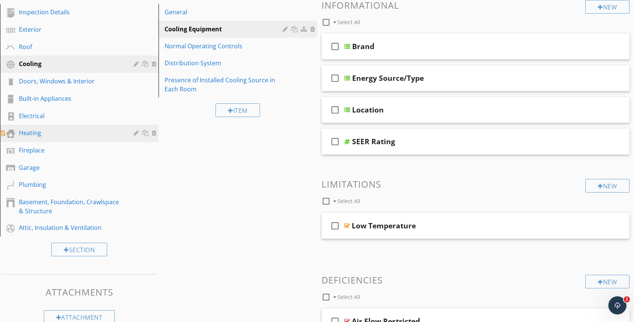
click at [40, 132] on div "Heating" at bounding box center [71, 132] width 104 height 9
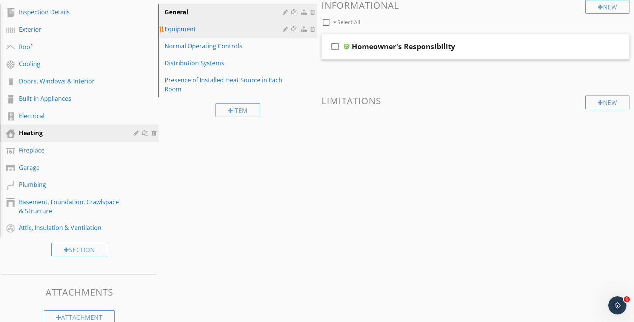
click at [213, 25] on div "Equipment" at bounding box center [225, 29] width 120 height 9
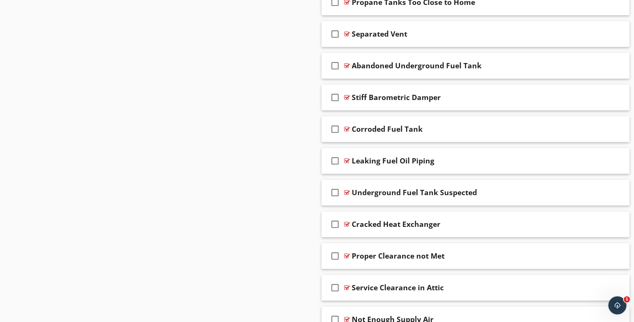
scroll to position [1449, 0]
